Goal: Check status: Check status

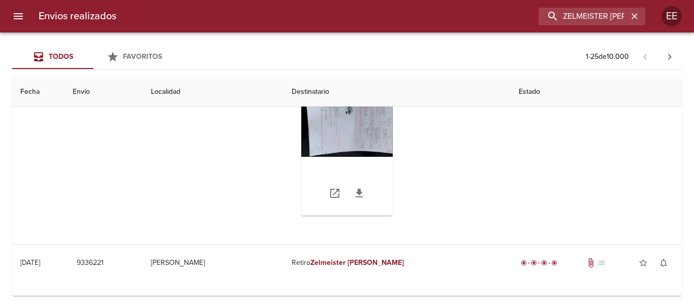
scroll to position [203, 0]
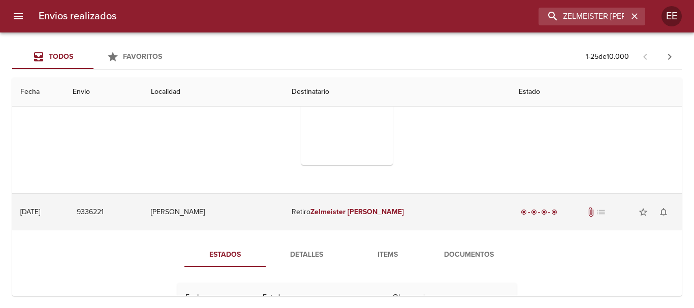
click at [345, 212] on em "Zelmeister" at bounding box center [327, 212] width 35 height 9
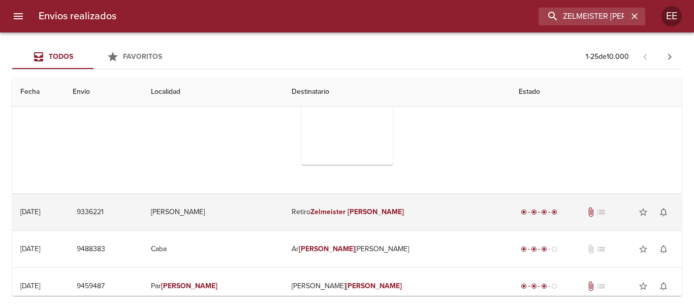
click at [382, 218] on td "Retiro Zelmeister [PERSON_NAME]" at bounding box center [396, 212] width 227 height 37
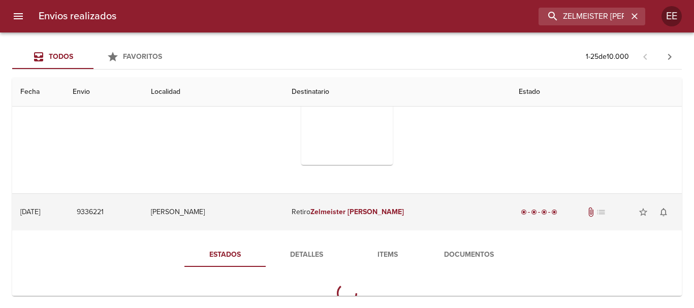
scroll to position [254, 0]
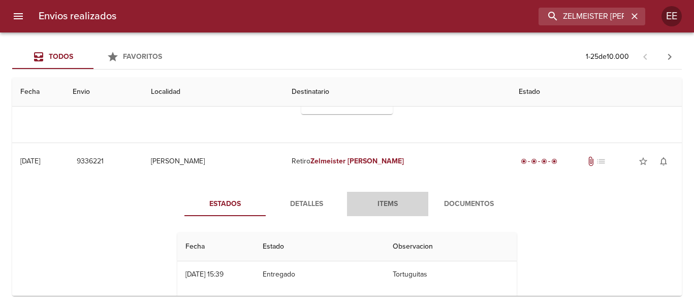
click at [387, 196] on button "Items" at bounding box center [387, 204] width 81 height 24
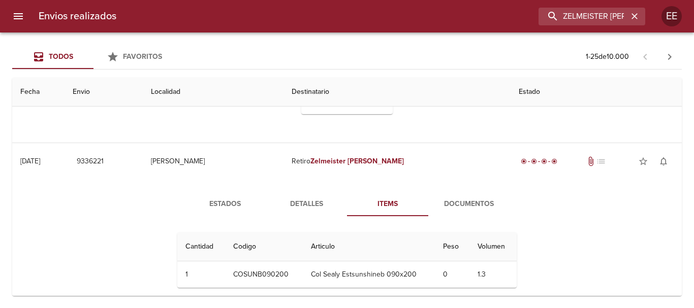
scroll to position [305, 0]
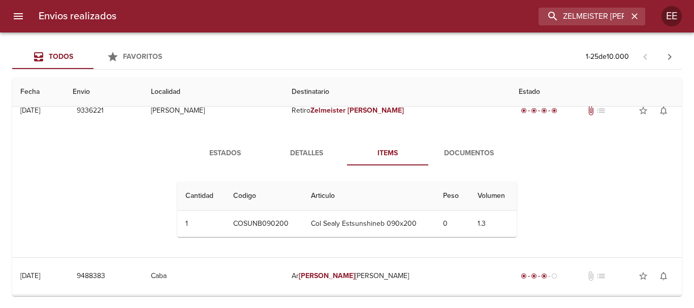
click at [464, 154] on span "Documentos" at bounding box center [468, 153] width 69 height 13
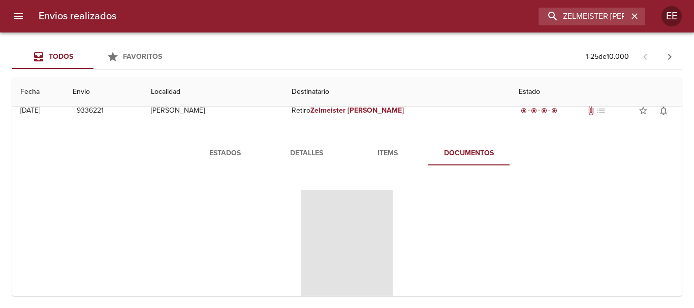
scroll to position [356, 0]
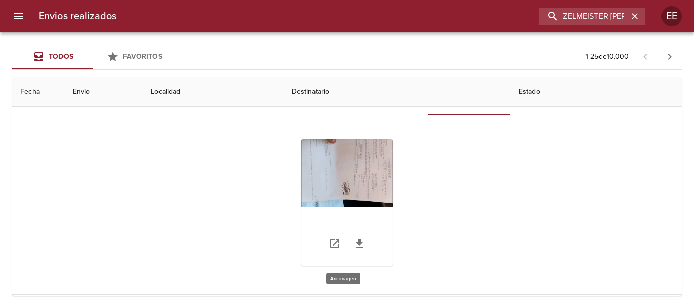
click at [348, 169] on div "Tabla de envíos del cliente" at bounding box center [346, 202] width 91 height 127
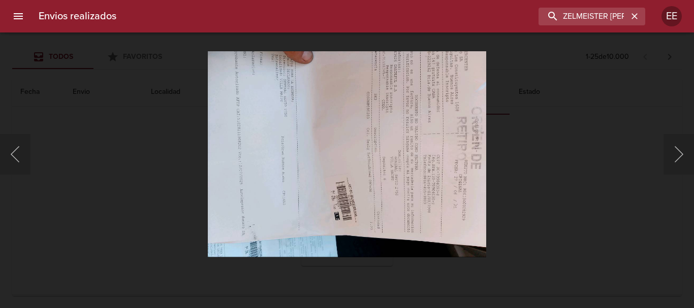
click at [314, 173] on img "Lightbox" at bounding box center [347, 154] width 279 height 207
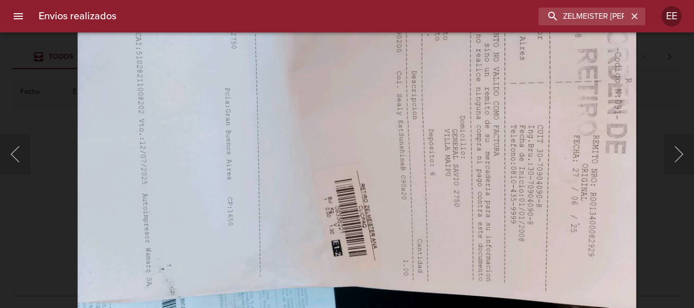
click at [542, 205] on img "Lightbox" at bounding box center [357, 123] width 560 height 415
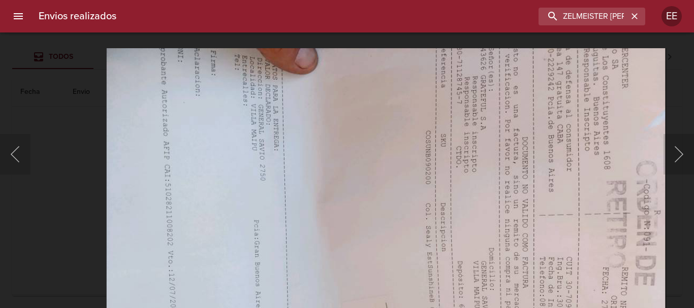
click at [353, 230] on img "Lightbox" at bounding box center [386, 255] width 560 height 415
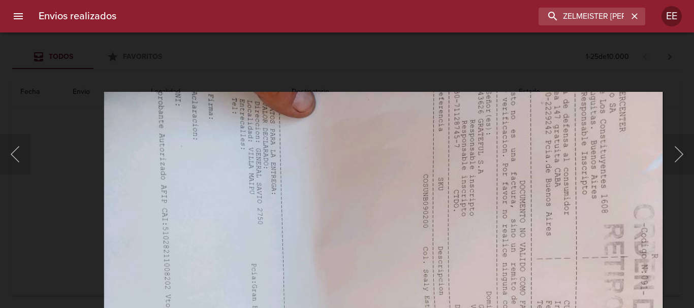
click at [365, 179] on img "Lightbox" at bounding box center [384, 299] width 560 height 415
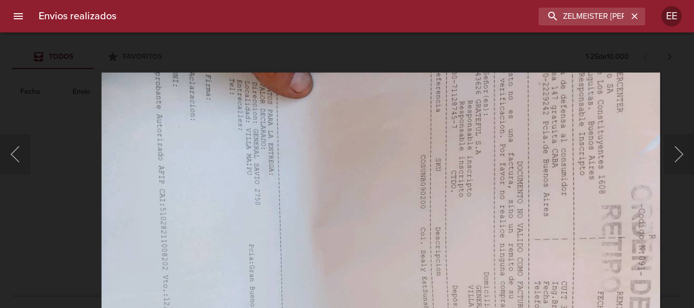
click at [372, 156] on img "Lightbox" at bounding box center [381, 280] width 560 height 415
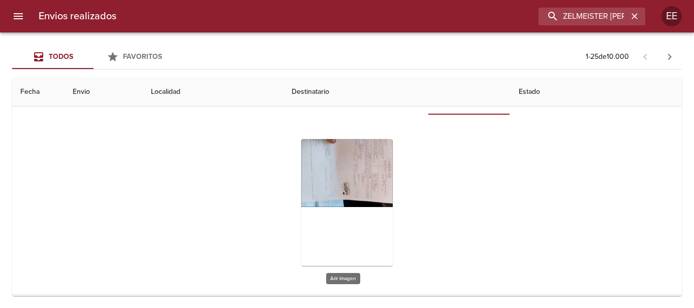
scroll to position [254, 0]
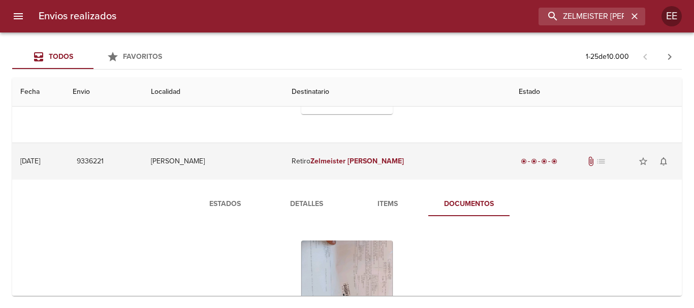
click at [348, 165] on td "Retiro Zelmeister [PERSON_NAME]" at bounding box center [396, 161] width 227 height 37
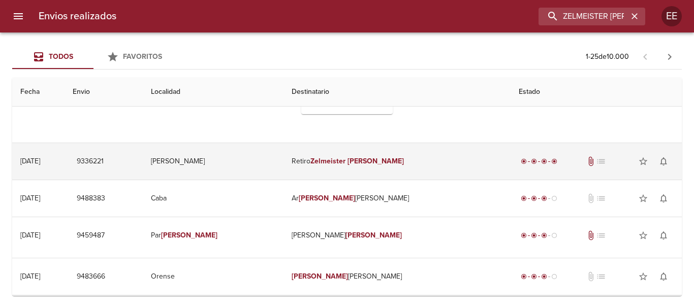
click at [244, 168] on td "[PERSON_NAME]" at bounding box center [213, 161] width 141 height 37
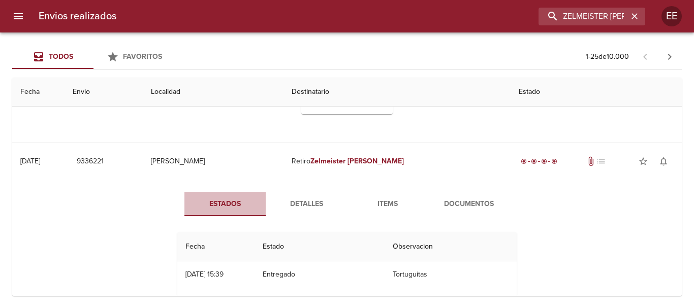
click at [223, 207] on span "Estados" at bounding box center [224, 204] width 69 height 13
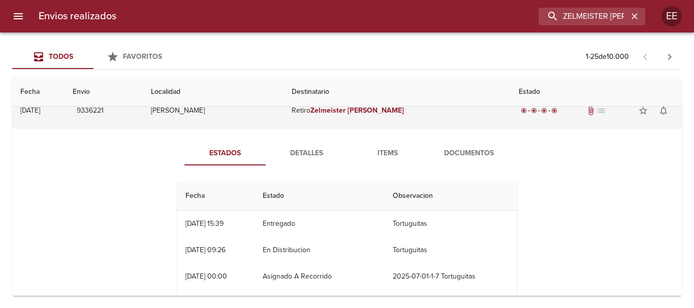
click at [346, 116] on td "Retiro Zelmeister [PERSON_NAME]" at bounding box center [396, 110] width 227 height 37
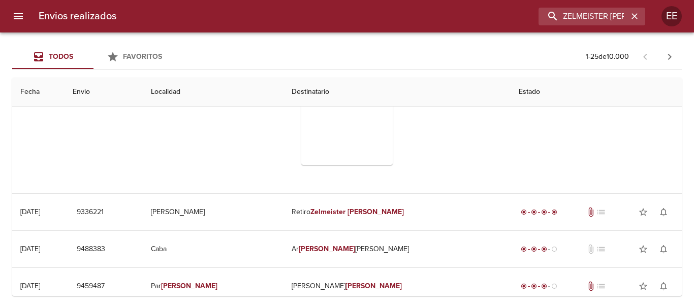
scroll to position [0, 0]
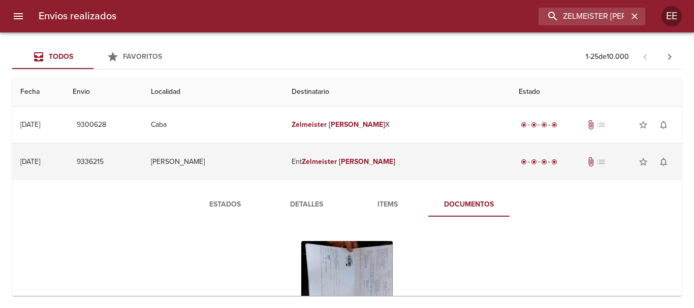
click at [365, 151] on td "Ent Zelmeister [PERSON_NAME]" at bounding box center [396, 162] width 227 height 37
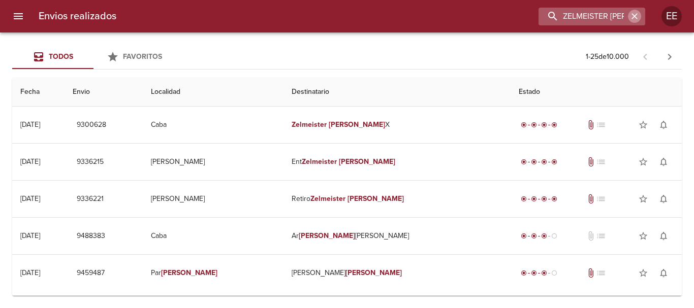
click at [638, 19] on icon "button" at bounding box center [634, 16] width 10 height 10
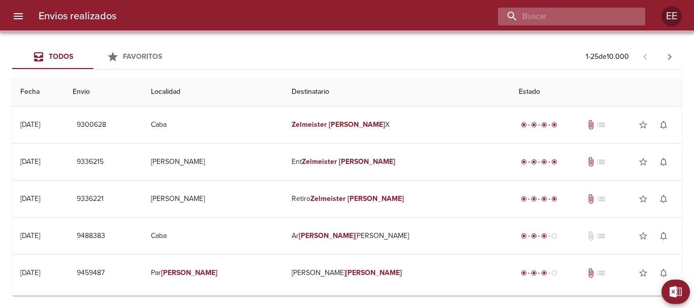
click at [576, 18] on input "buscar" at bounding box center [563, 17] width 130 height 18
paste input "[PERSON_NAME] VT"
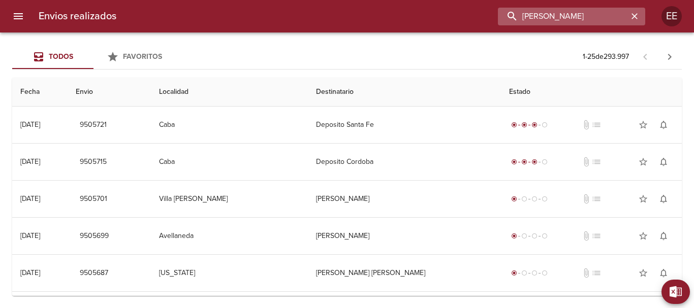
type input "[PERSON_NAME]"
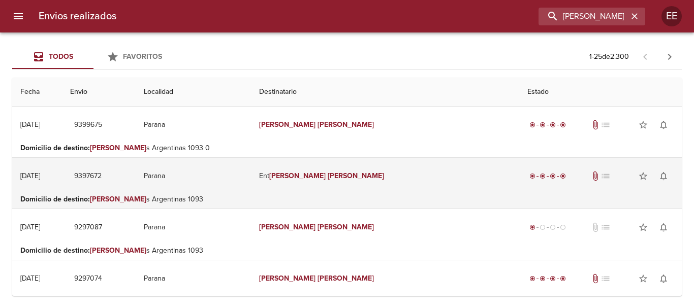
click at [374, 180] on td "Ent [PERSON_NAME]" at bounding box center [385, 176] width 268 height 37
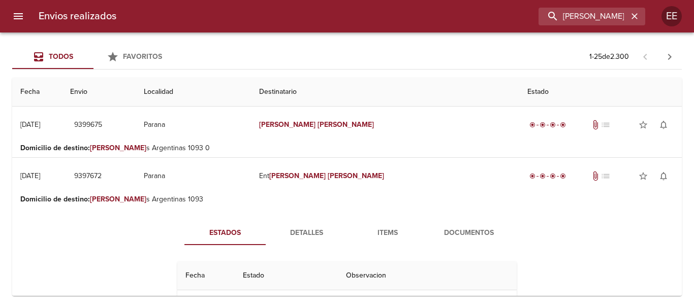
scroll to position [51, 0]
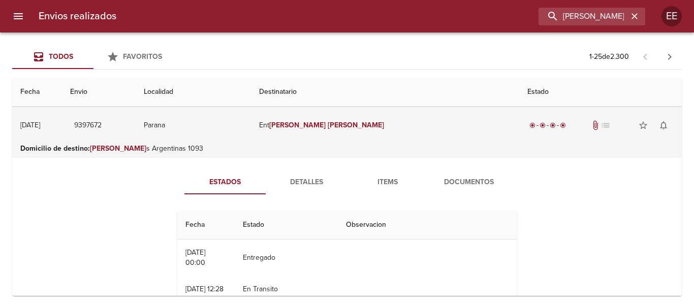
click at [324, 125] on em "[PERSON_NAME]" at bounding box center [297, 125] width 56 height 9
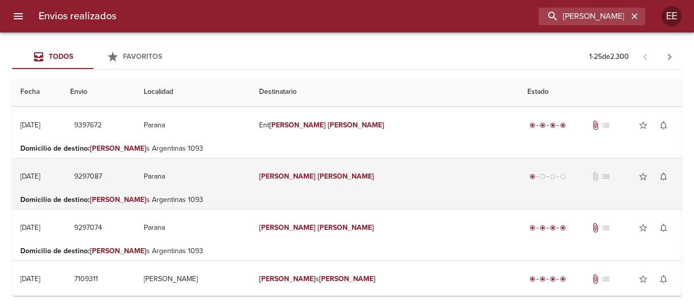
click at [215, 180] on td "Parana" at bounding box center [193, 176] width 115 height 37
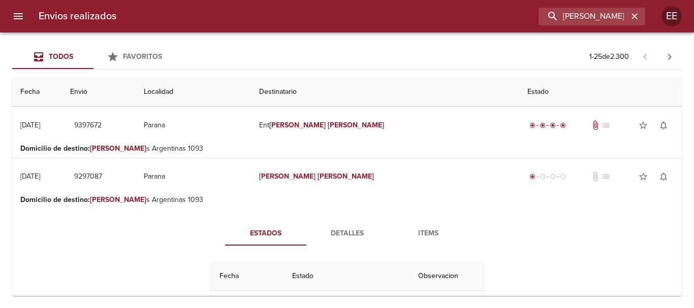
click at [331, 232] on span "Detalles" at bounding box center [346, 234] width 69 height 13
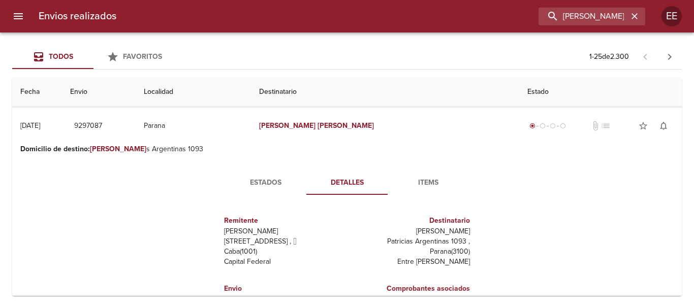
scroll to position [0, 0]
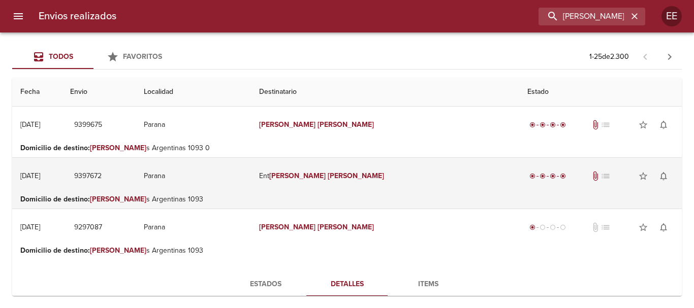
click at [330, 168] on td "Ent [PERSON_NAME]" at bounding box center [385, 176] width 268 height 37
